Goal: Transaction & Acquisition: Purchase product/service

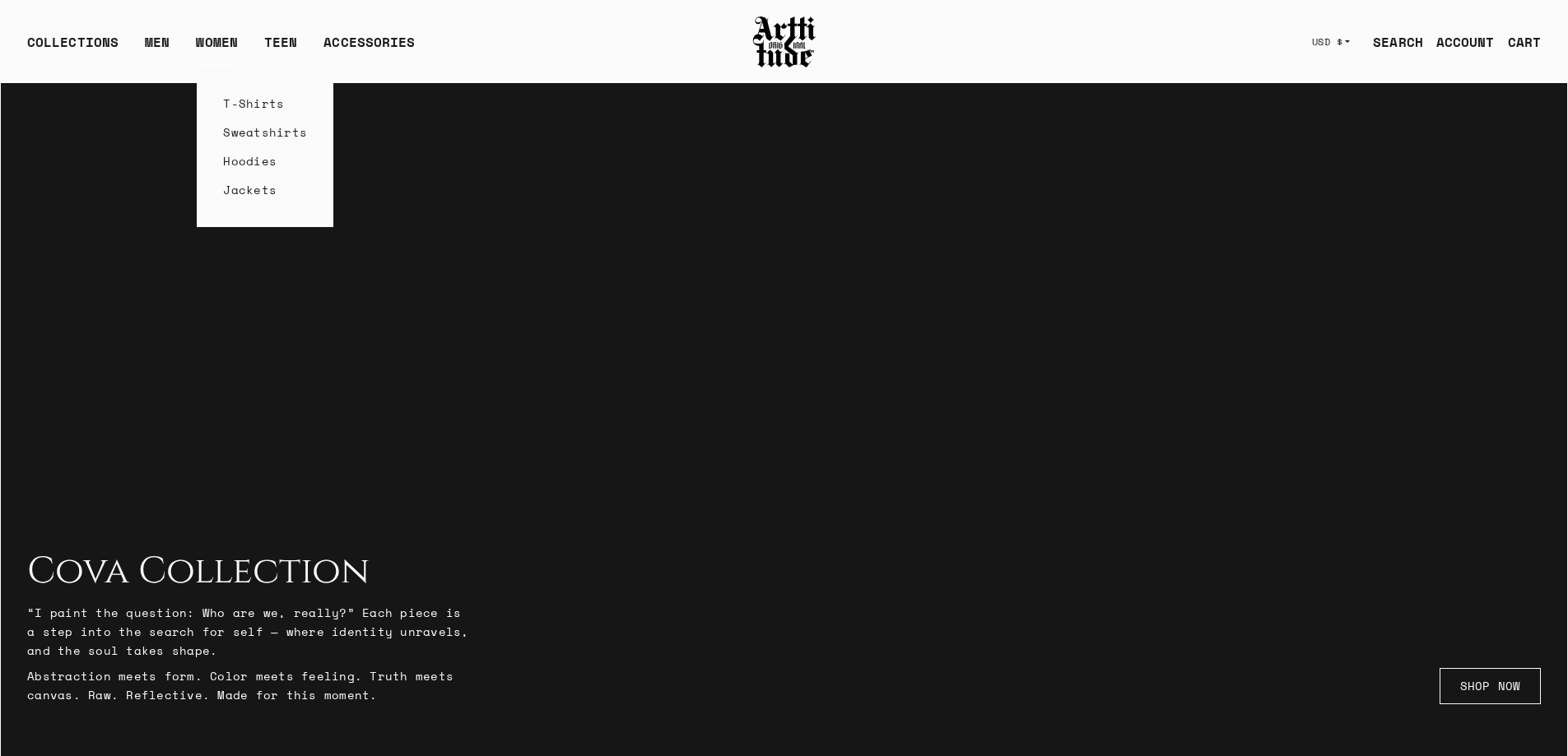
click at [198, 43] on link "WOMEN" at bounding box center [216, 48] width 42 height 33
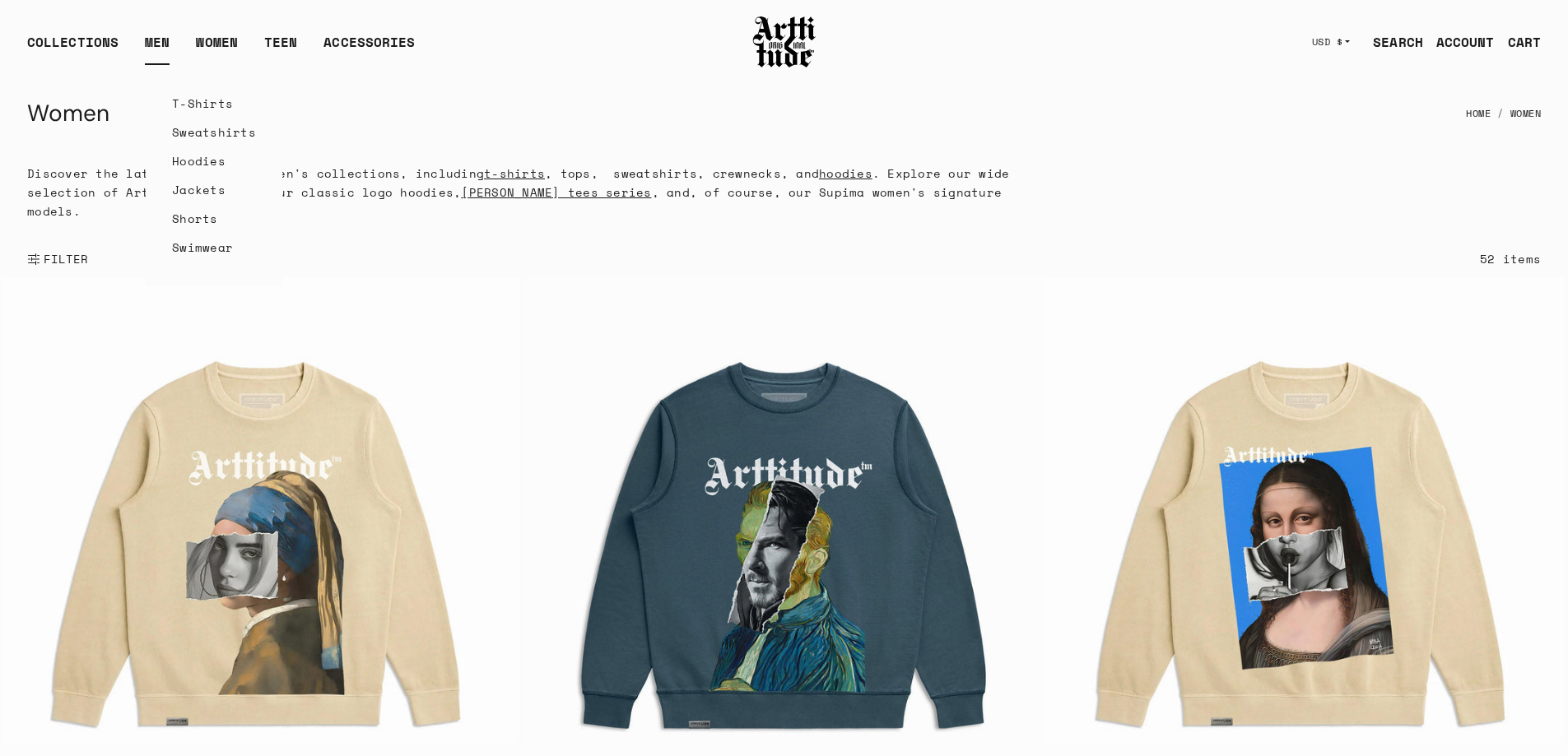
click at [186, 176] on link "Jackets" at bounding box center [213, 190] width 84 height 29
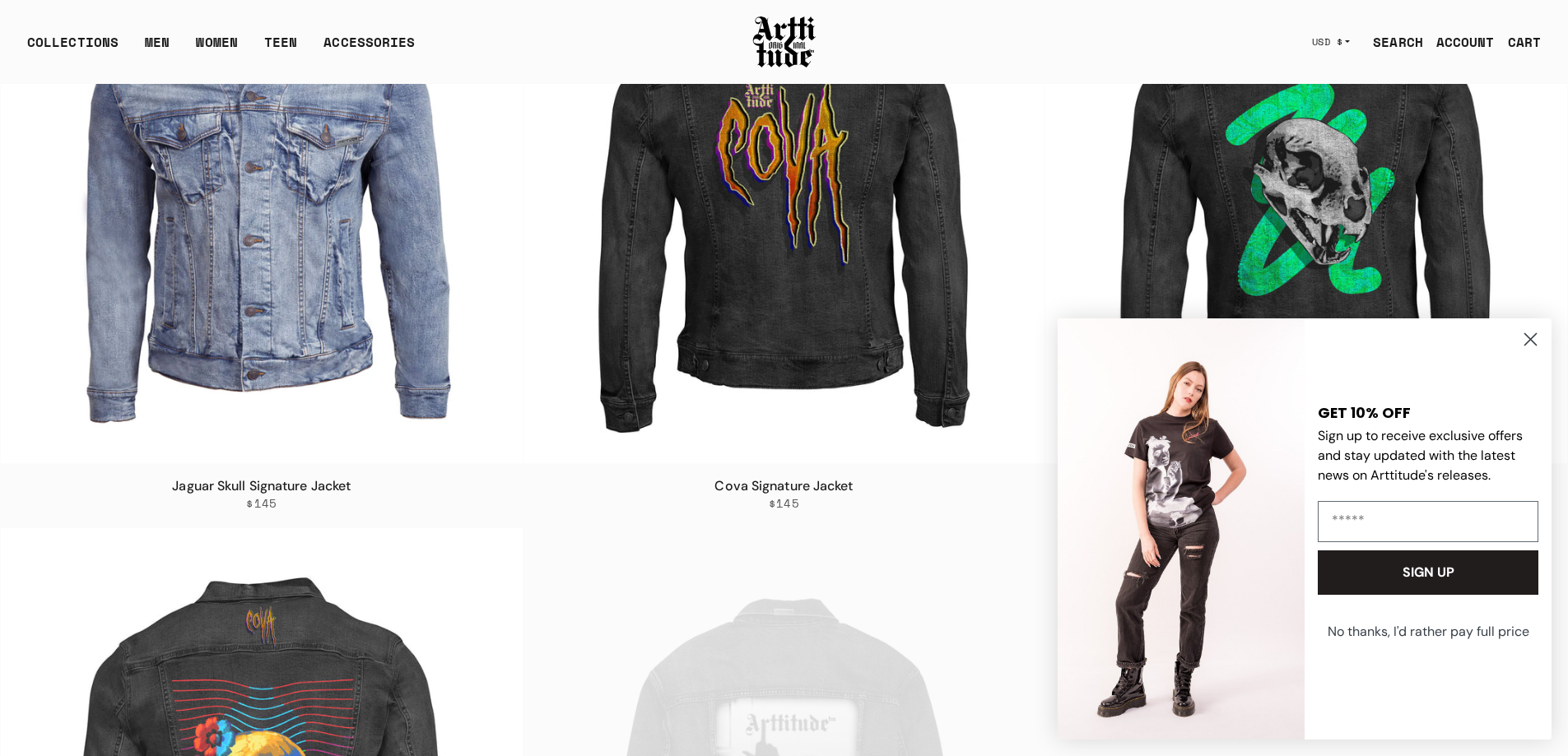
scroll to position [248, 0]
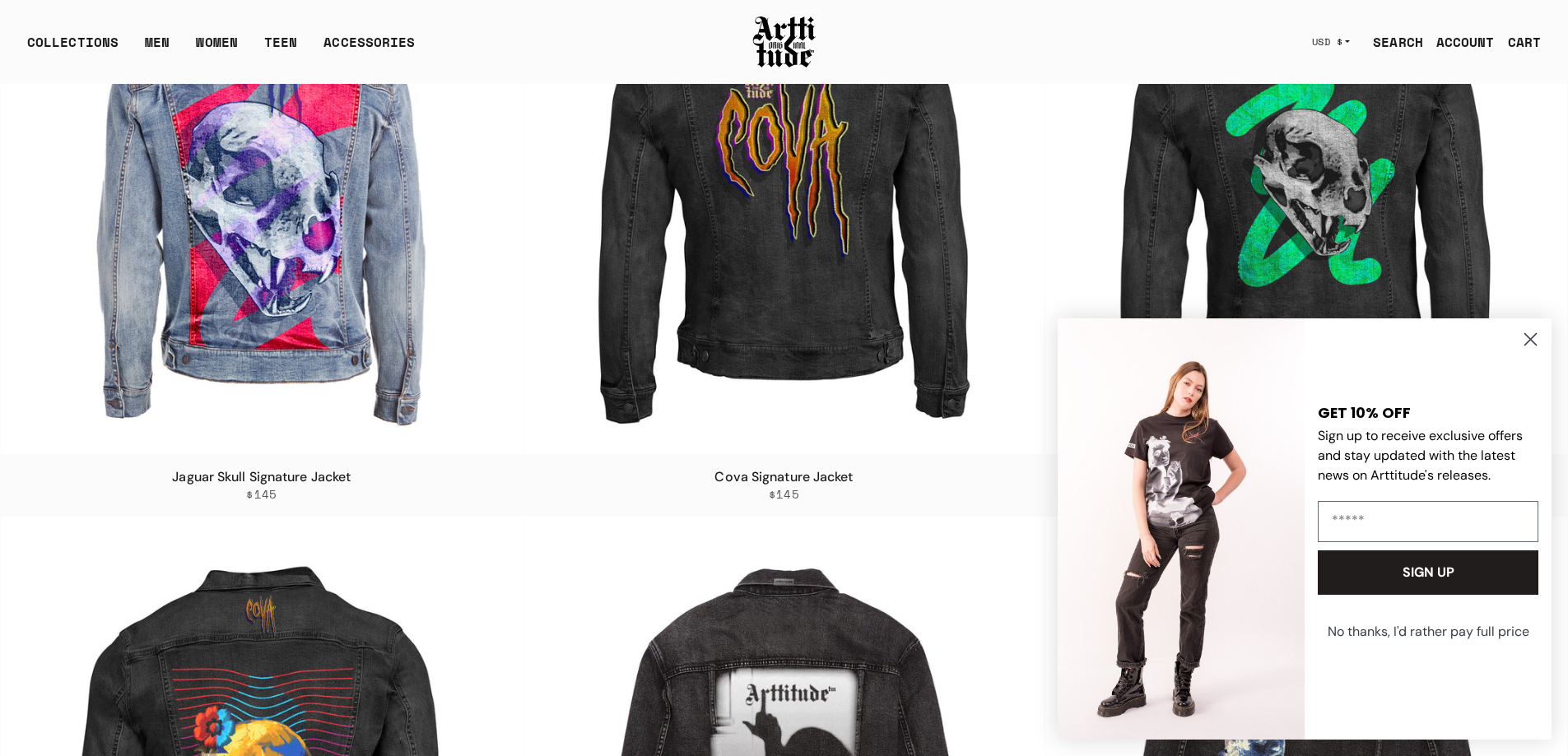
click at [1535, 340] on circle "Close dialog" at bounding box center [1530, 340] width 27 height 27
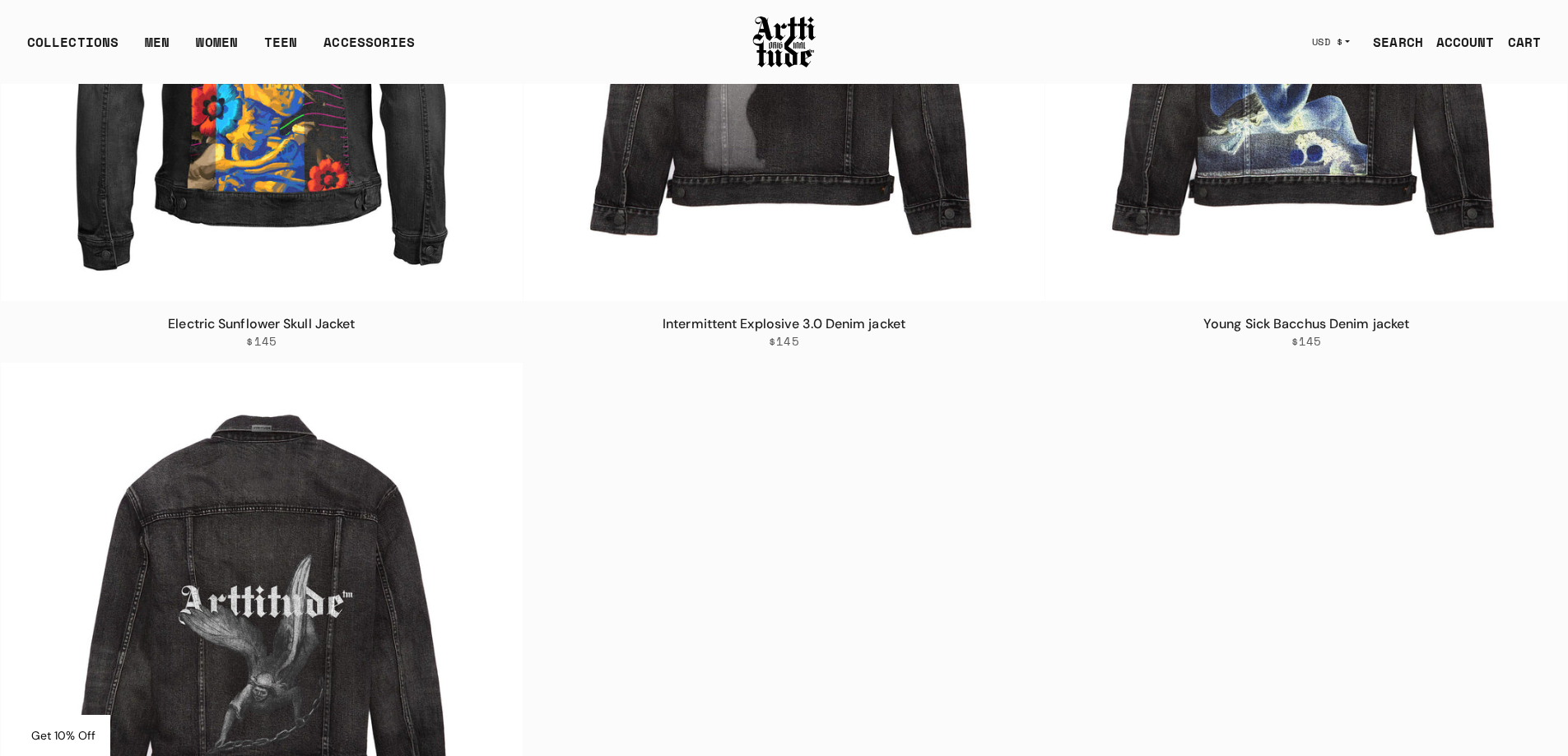
scroll to position [742, 0]
